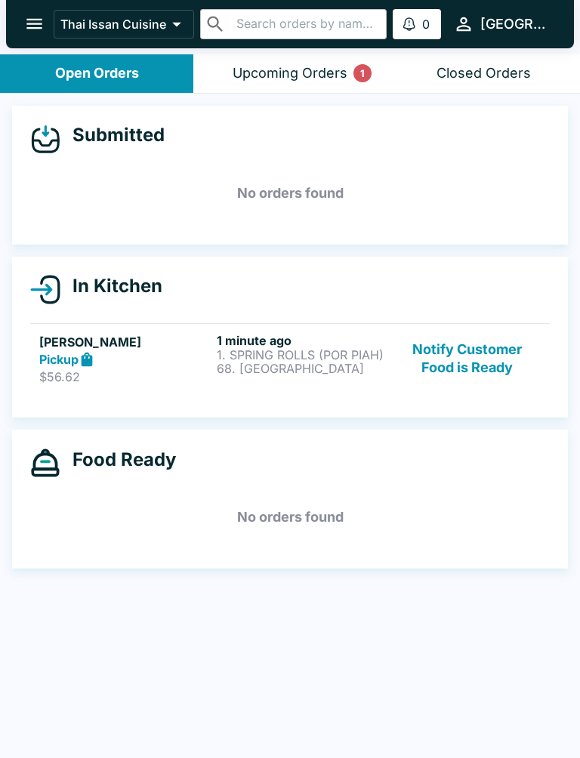
click at [309, 372] on p "68. [GEOGRAPHIC_DATA]" at bounding box center [302, 369] width 171 height 14
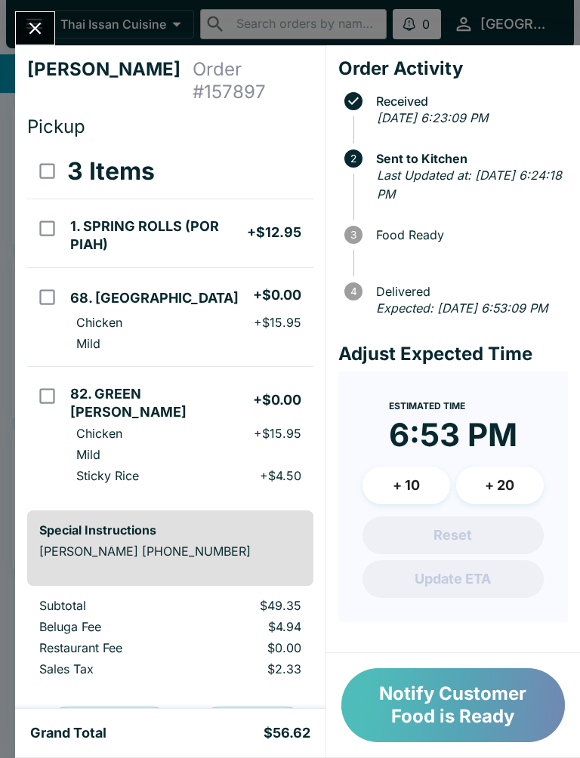
click at [403, 717] on button "Notify Customer Food is Ready" at bounding box center [453, 705] width 224 height 74
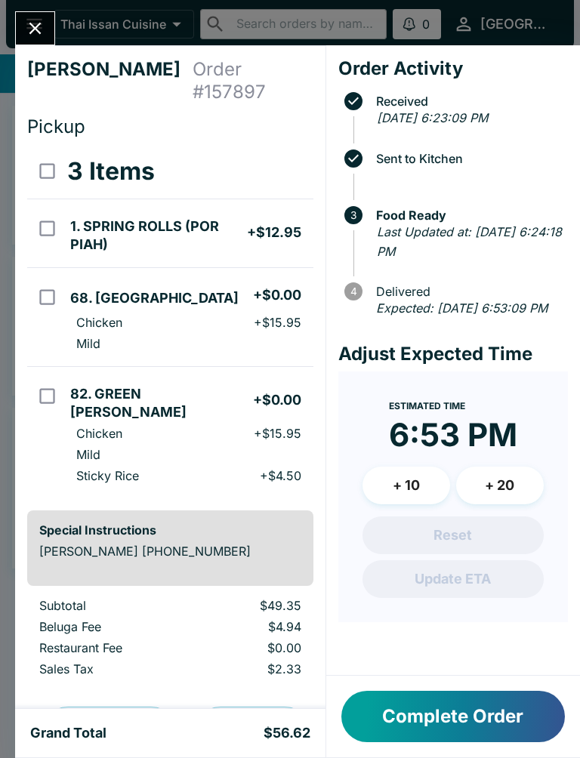
click at [414, 719] on button "Complete Order" at bounding box center [453, 716] width 224 height 51
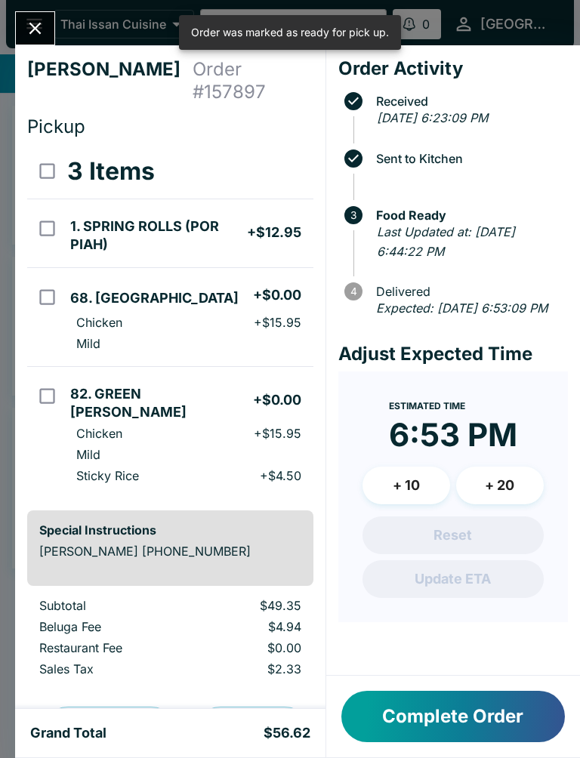
click at [40, 32] on icon "Close" at bounding box center [35, 29] width 12 height 12
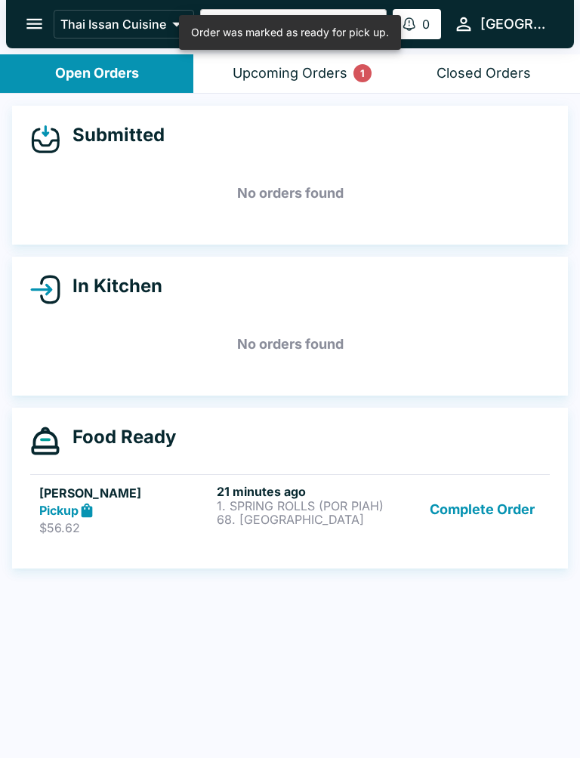
click at [476, 526] on button "Complete Order" at bounding box center [482, 510] width 117 height 52
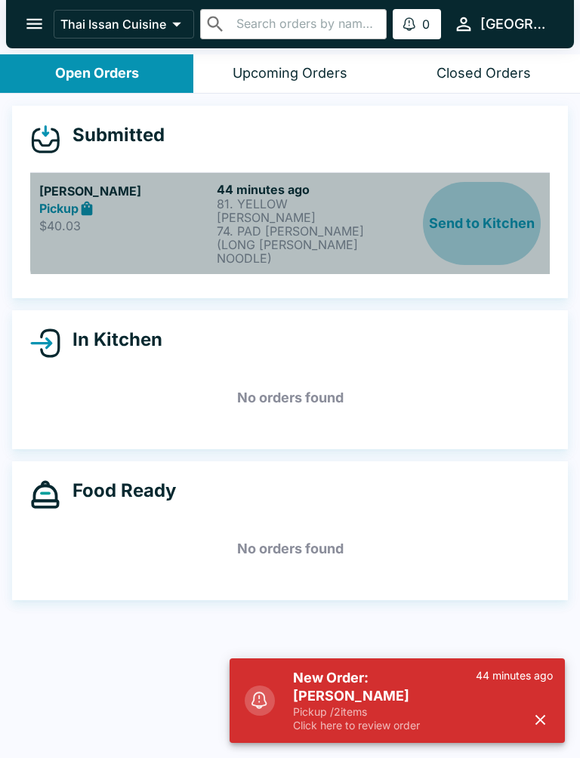
click at [468, 218] on button "Send to Kitchen" at bounding box center [482, 223] width 118 height 83
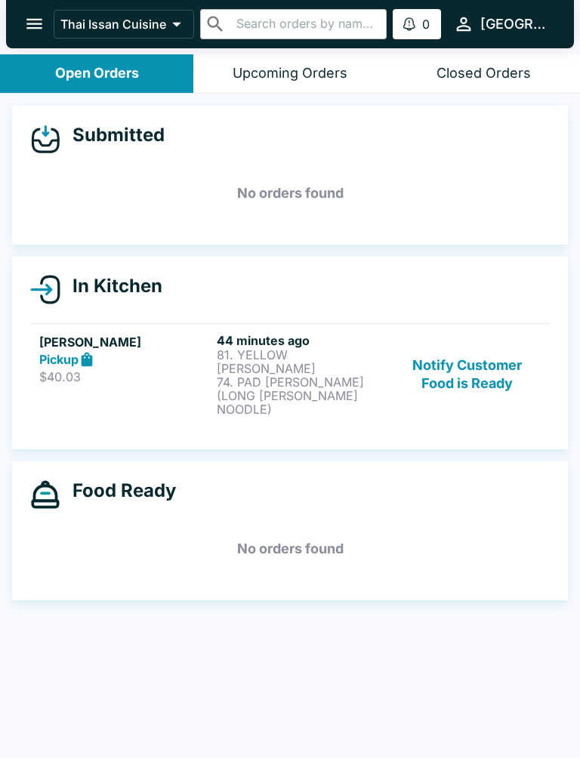
click at [464, 365] on button "Notify Customer Food is Ready" at bounding box center [467, 374] width 146 height 83
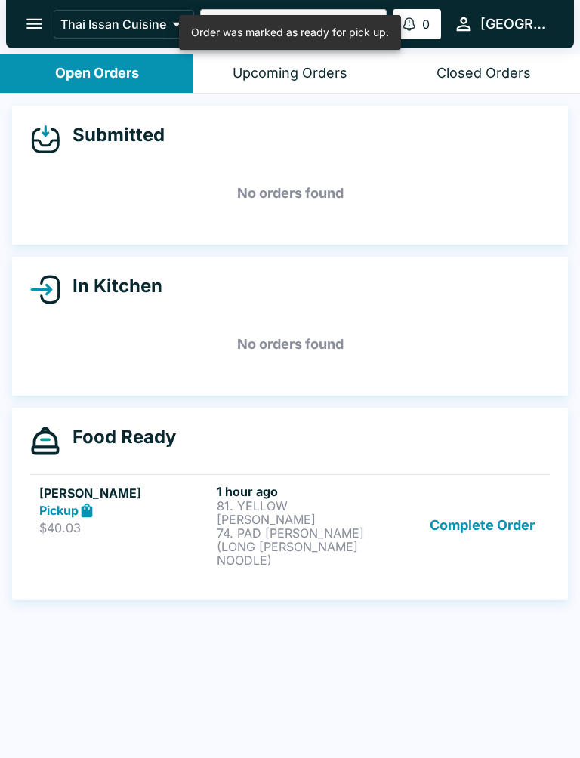
click at [478, 498] on button "Complete Order" at bounding box center [482, 525] width 117 height 83
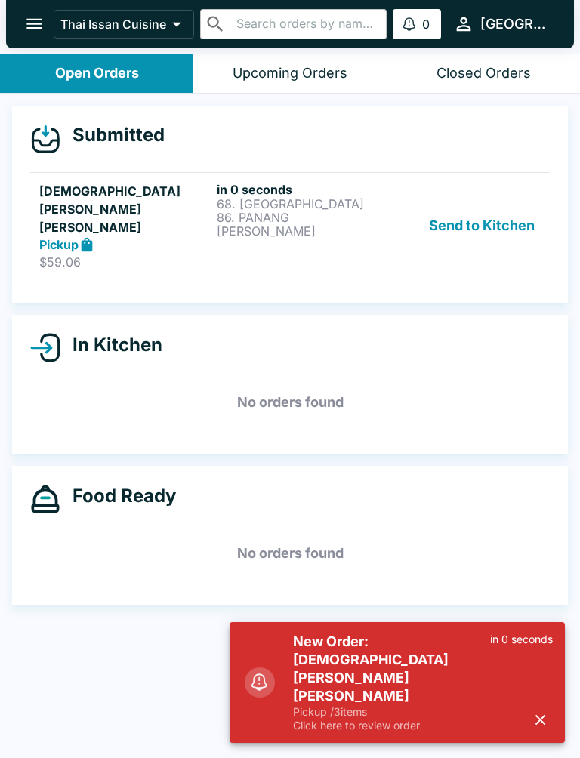
click at [471, 195] on button "Send to Kitchen" at bounding box center [482, 226] width 118 height 88
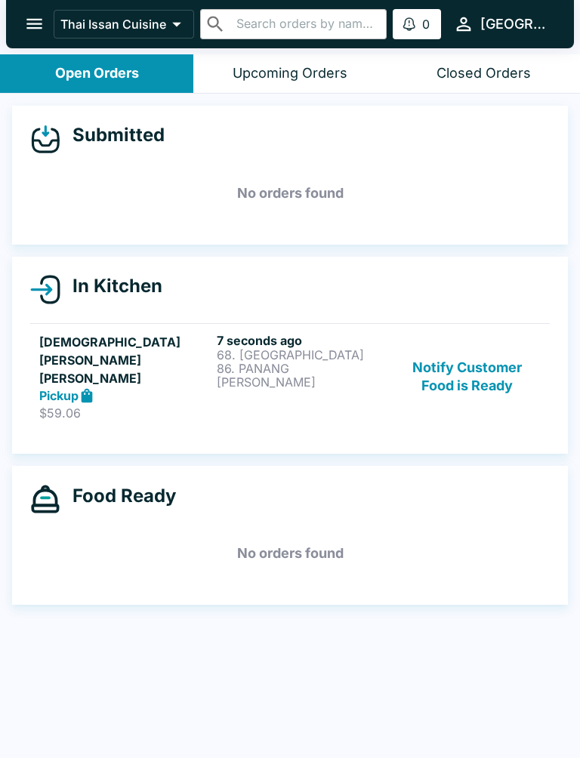
click at [504, 363] on button "Notify Customer Food is Ready" at bounding box center [467, 377] width 146 height 88
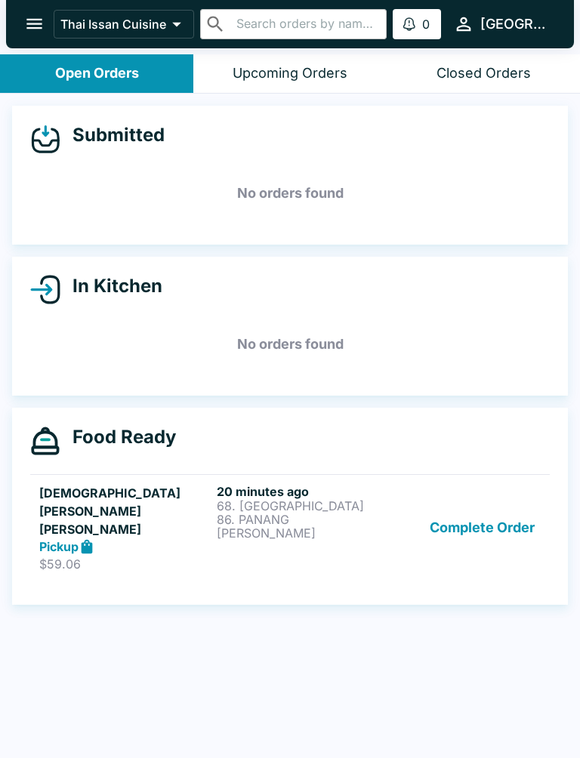
click at [509, 508] on button "Complete Order" at bounding box center [482, 528] width 117 height 88
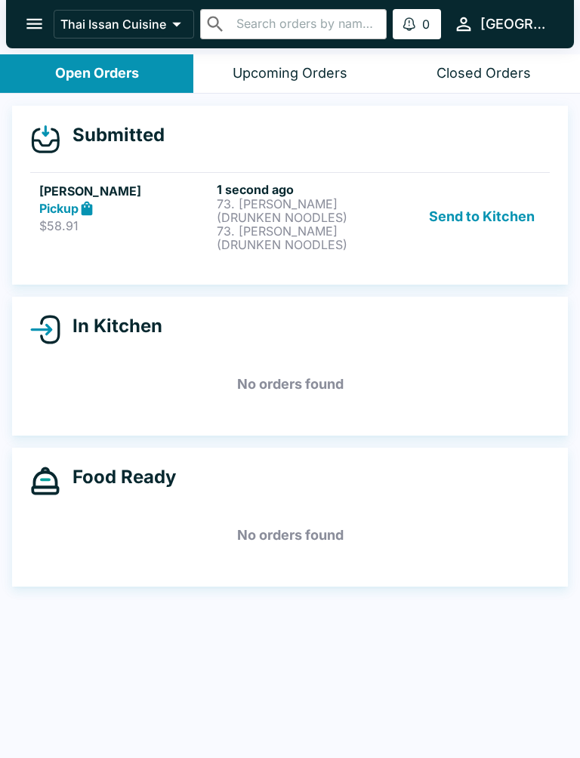
click at [509, 199] on button "Send to Kitchen" at bounding box center [482, 216] width 118 height 69
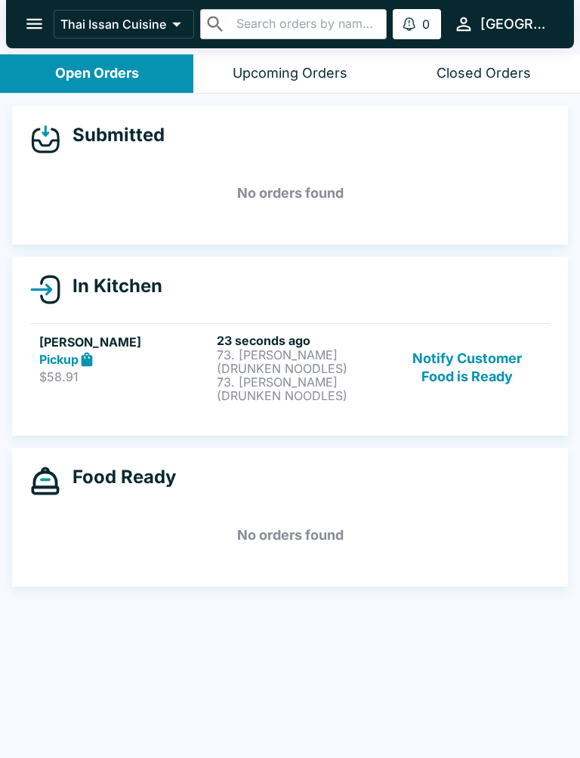
click at [494, 347] on button "Notify Customer Food is Ready" at bounding box center [467, 367] width 146 height 69
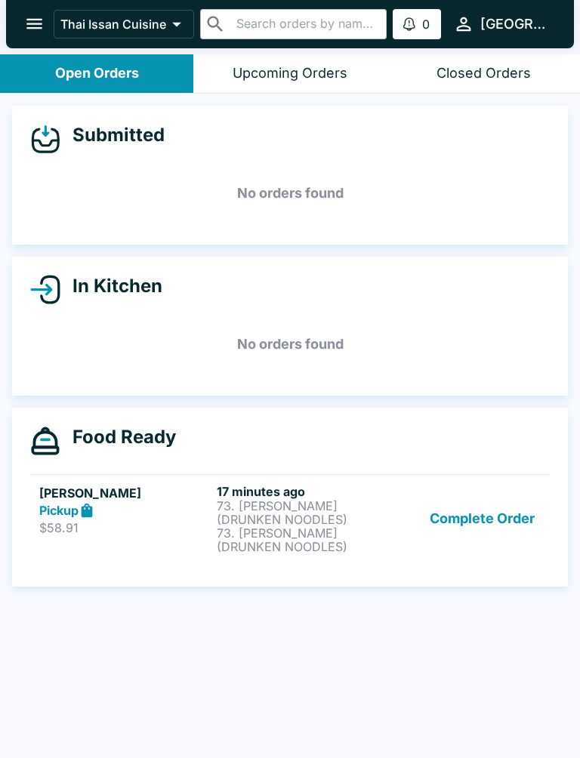
click at [478, 468] on ul "[PERSON_NAME] Pickup $58.91 17 minutes ago 73. [PERSON_NAME] (DRUNKEN NOODLES) …" at bounding box center [290, 518] width 520 height 100
click at [462, 539] on button "Complete Order" at bounding box center [482, 518] width 117 height 69
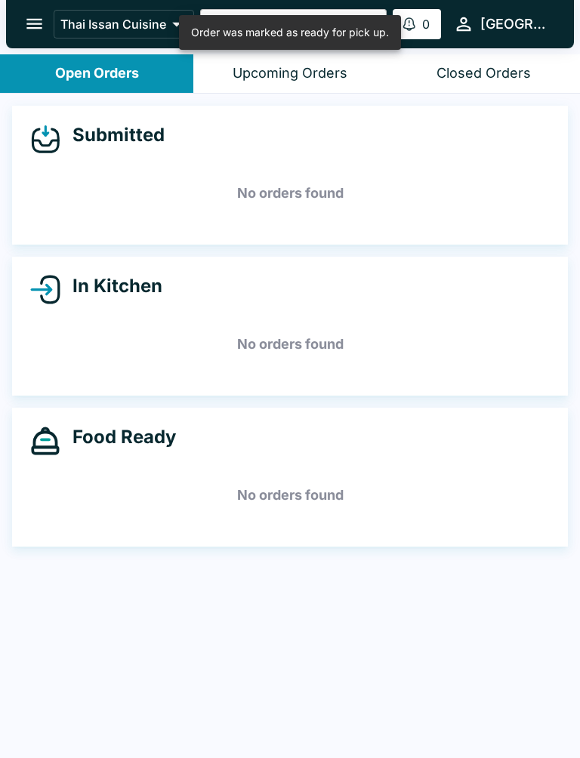
click at [475, 543] on div "Food Ready No orders found" at bounding box center [290, 477] width 556 height 139
